Goal: Transaction & Acquisition: Purchase product/service

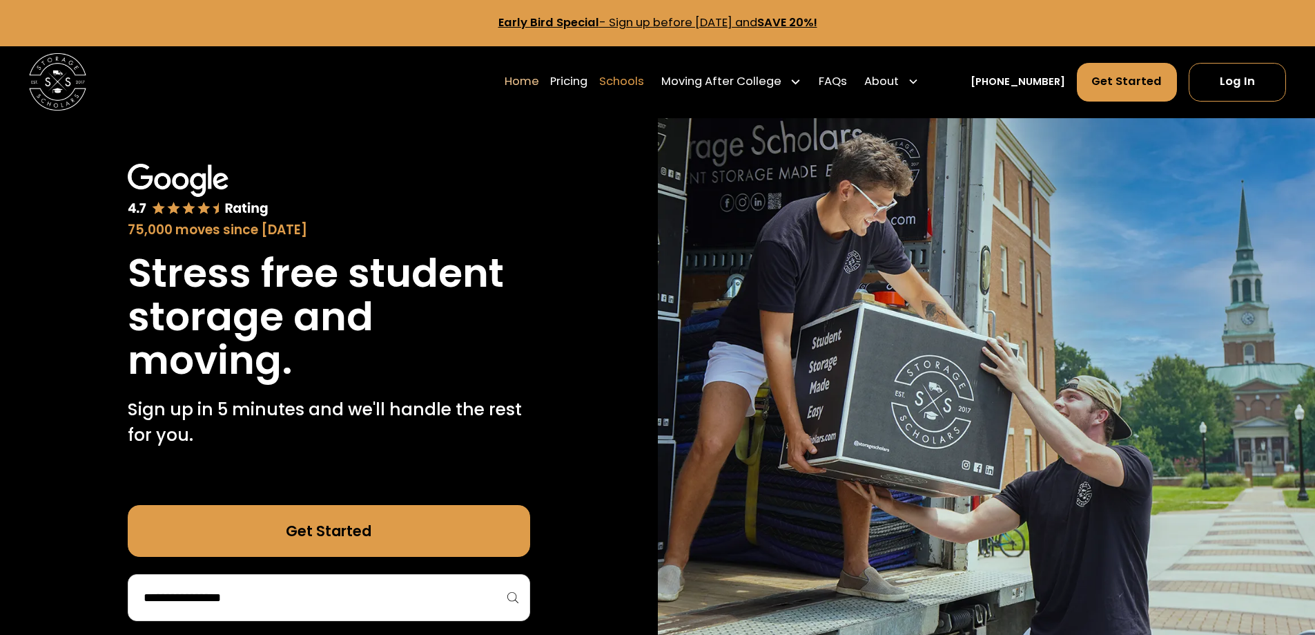
click at [644, 82] on link "Schools" at bounding box center [621, 81] width 45 height 40
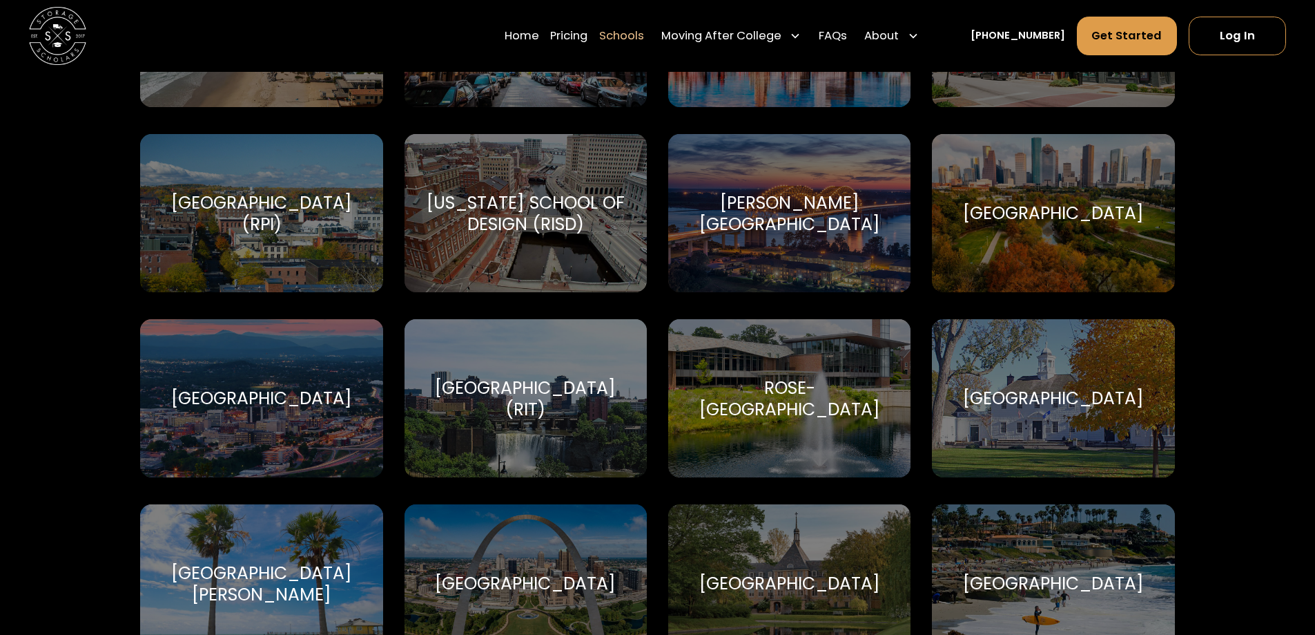
scroll to position [4696, 0]
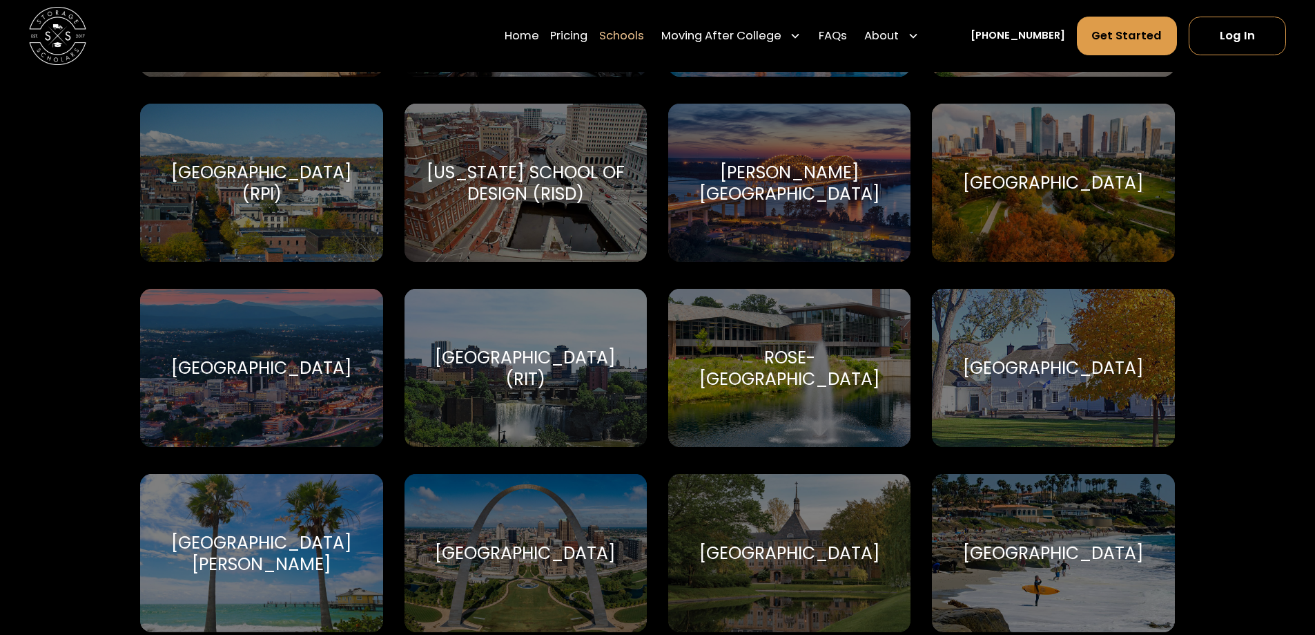
click at [539, 347] on div "[GEOGRAPHIC_DATA] (RIT)" at bounding box center [526, 368] width 208 height 43
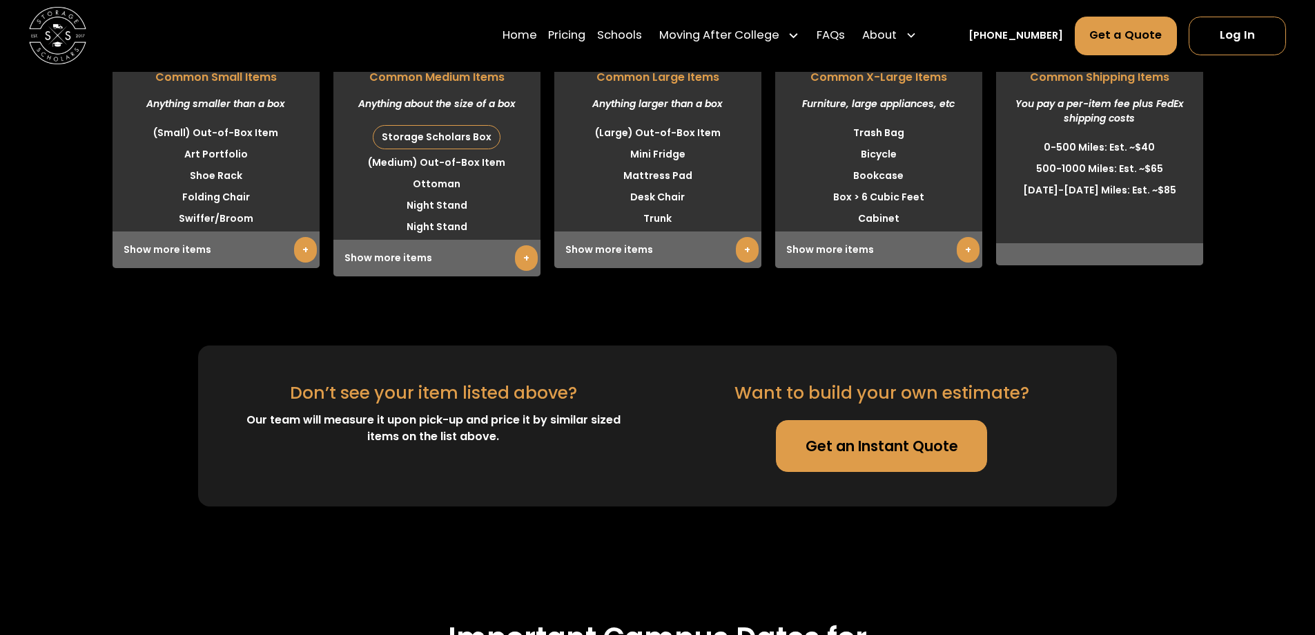
scroll to position [3660, 0]
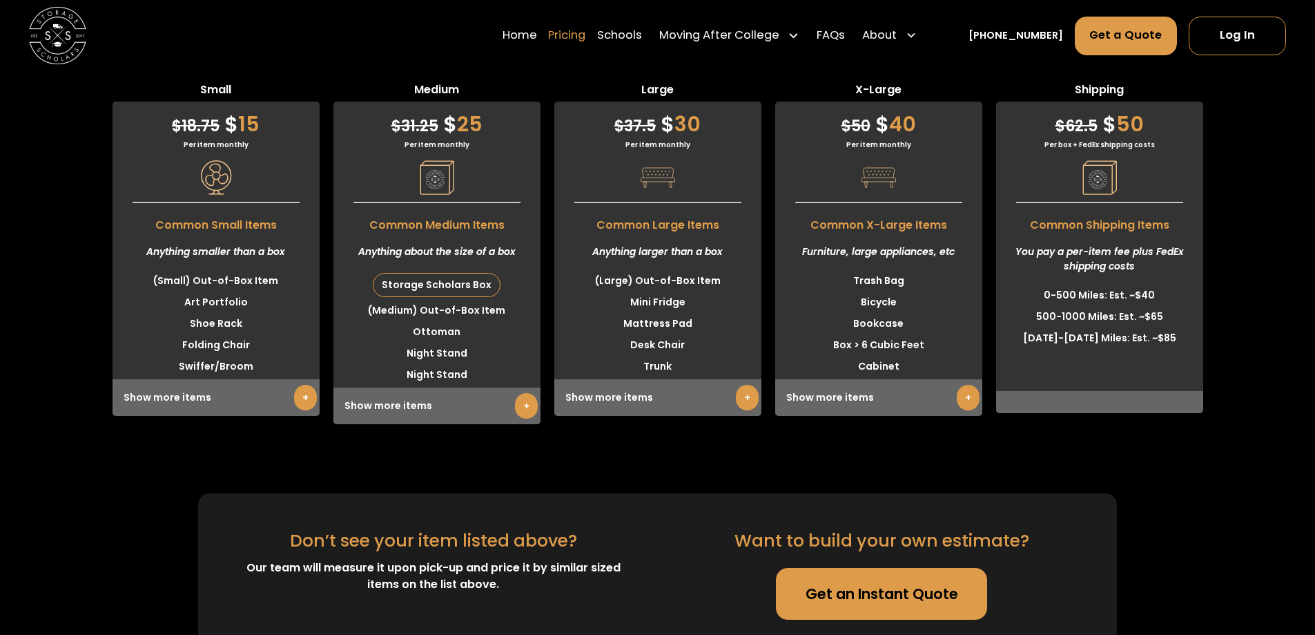
click at [586, 37] on link "Pricing" at bounding box center [566, 36] width 37 height 40
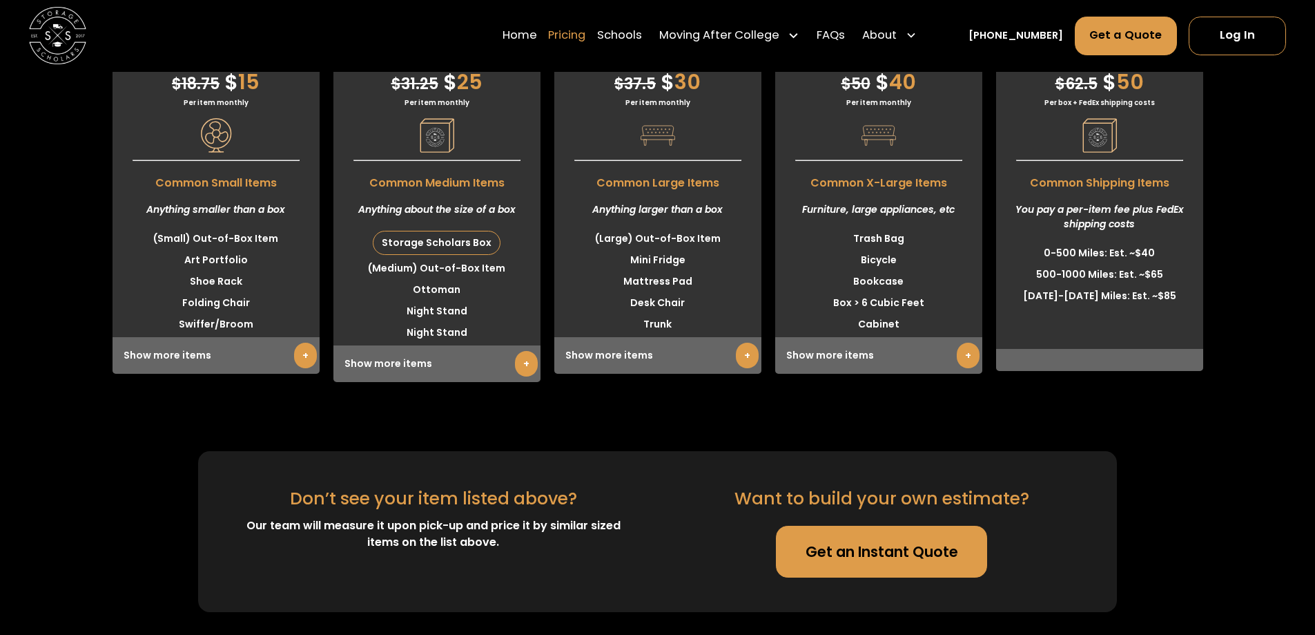
scroll to position [3703, 0]
click at [586, 35] on link "Pricing" at bounding box center [566, 36] width 37 height 40
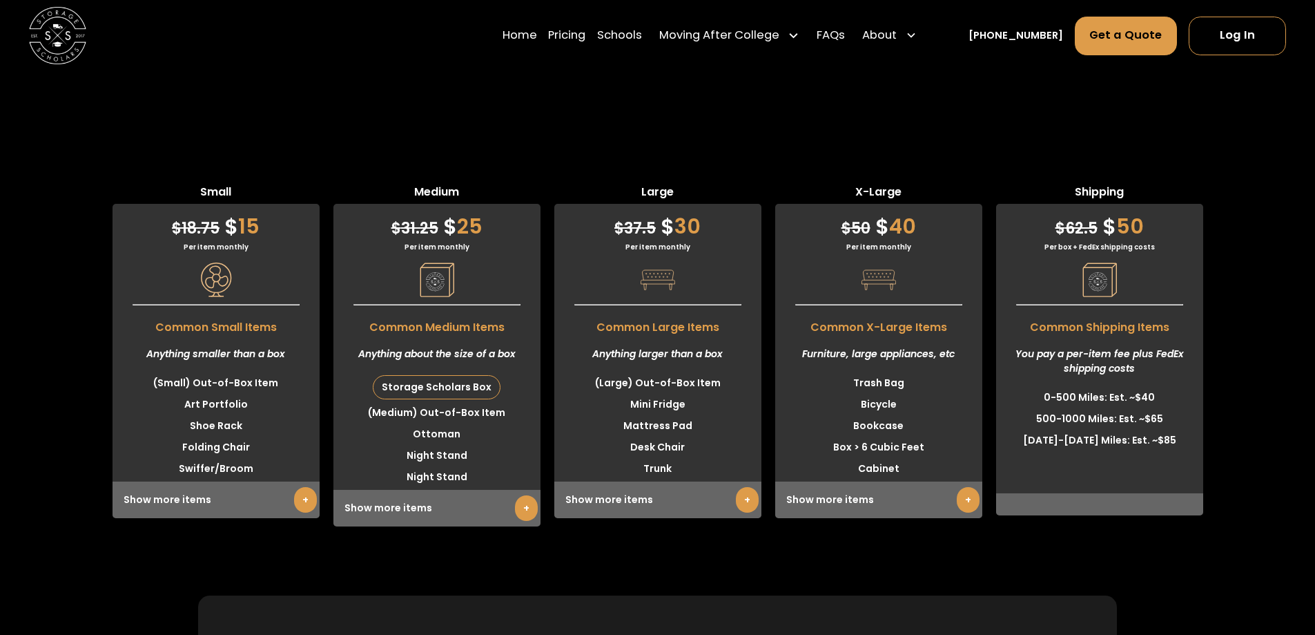
scroll to position [3634, 0]
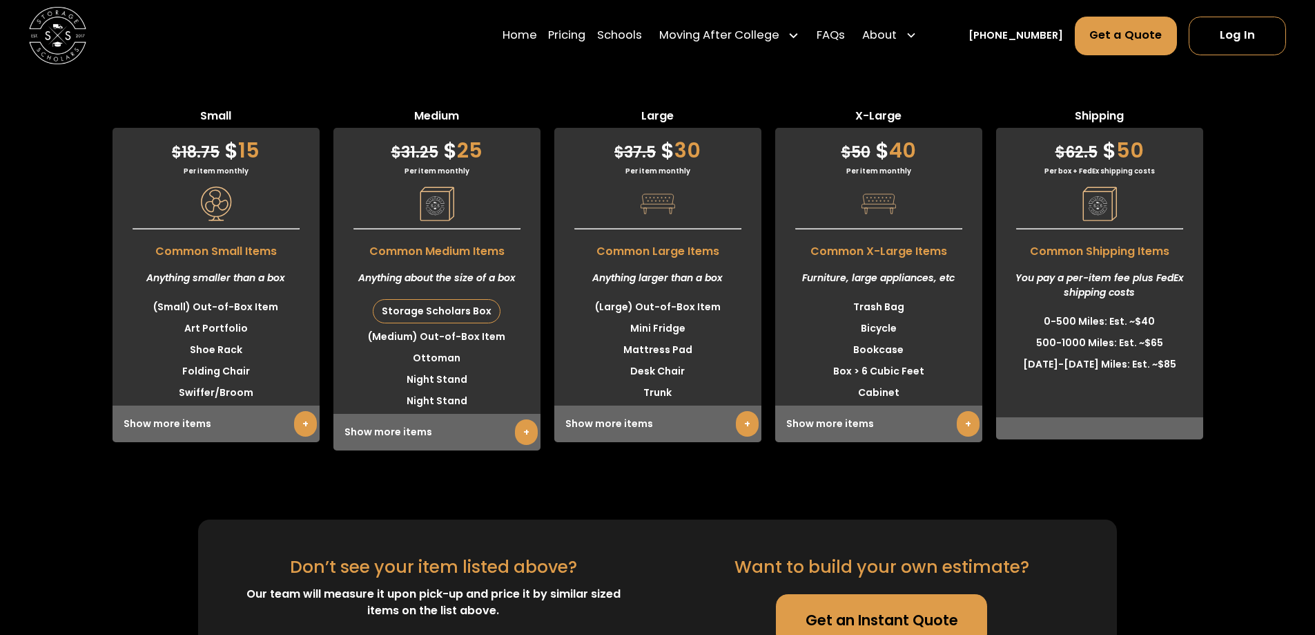
click at [298, 436] on link "+" at bounding box center [305, 424] width 23 height 26
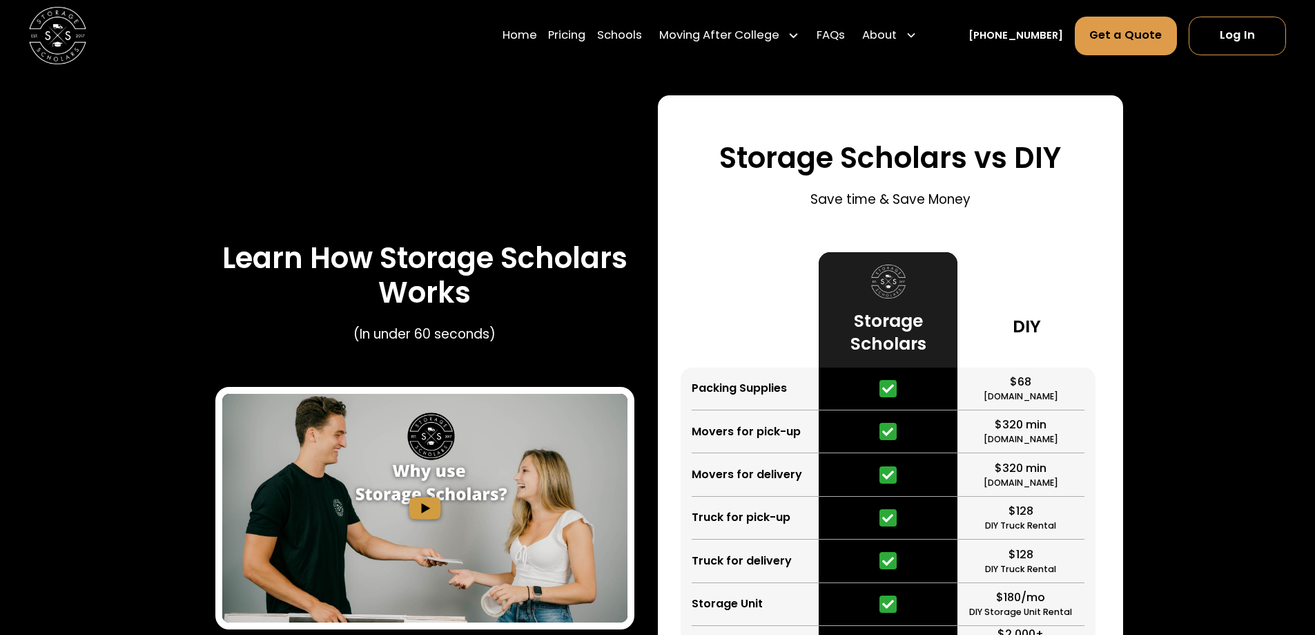
scroll to position [1907, 0]
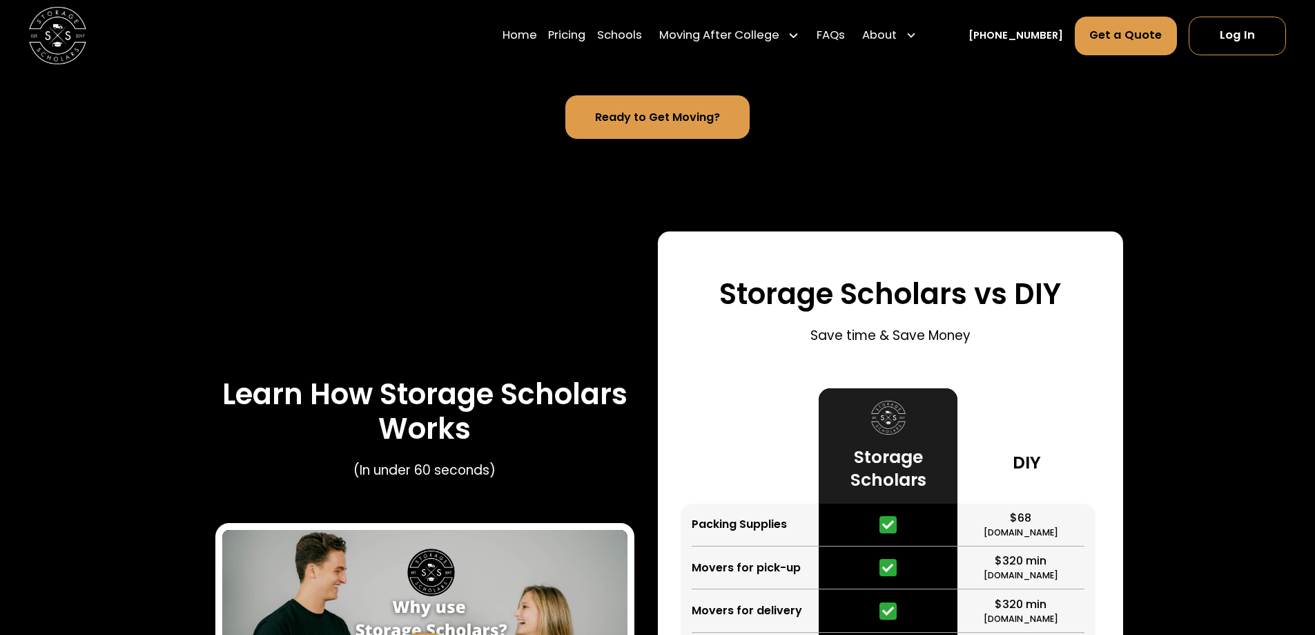
scroll to position [3660, 0]
